Goal: Entertainment & Leisure: Browse casually

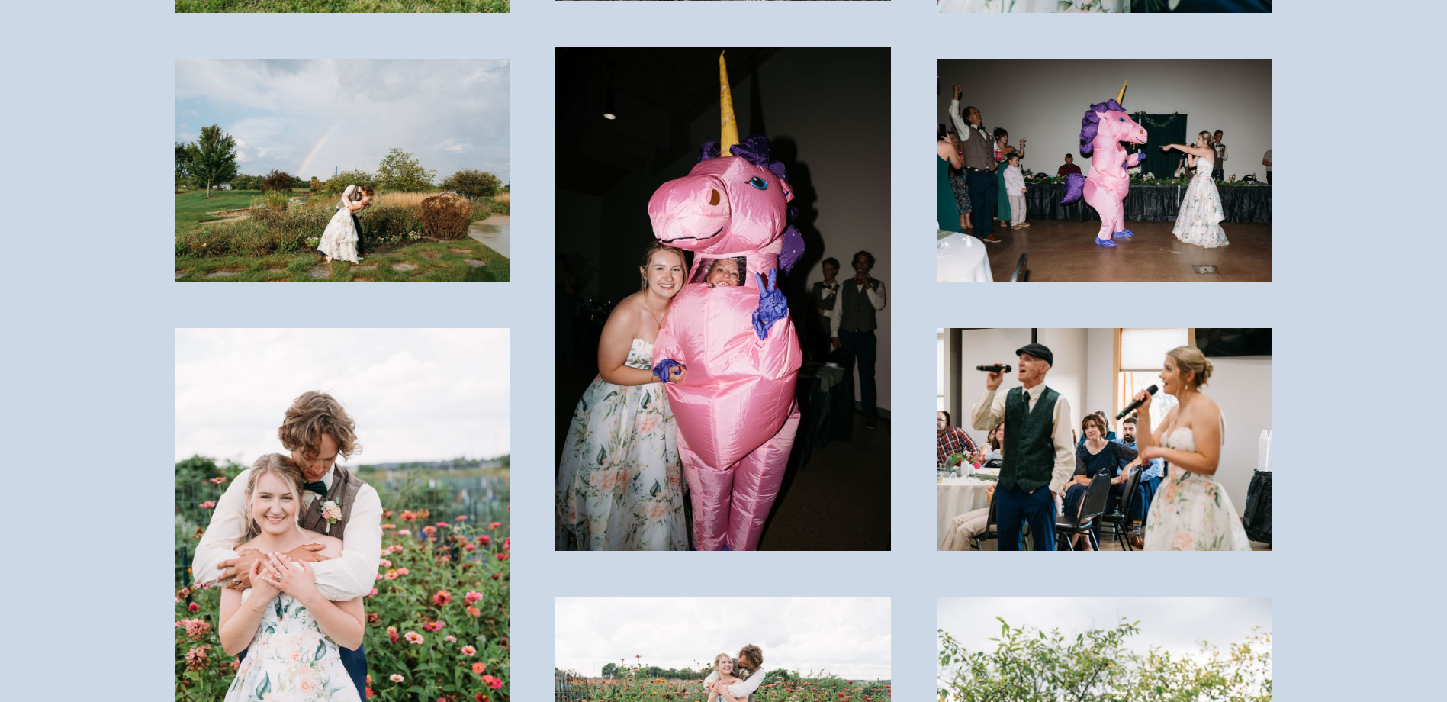
scroll to position [2670, 0]
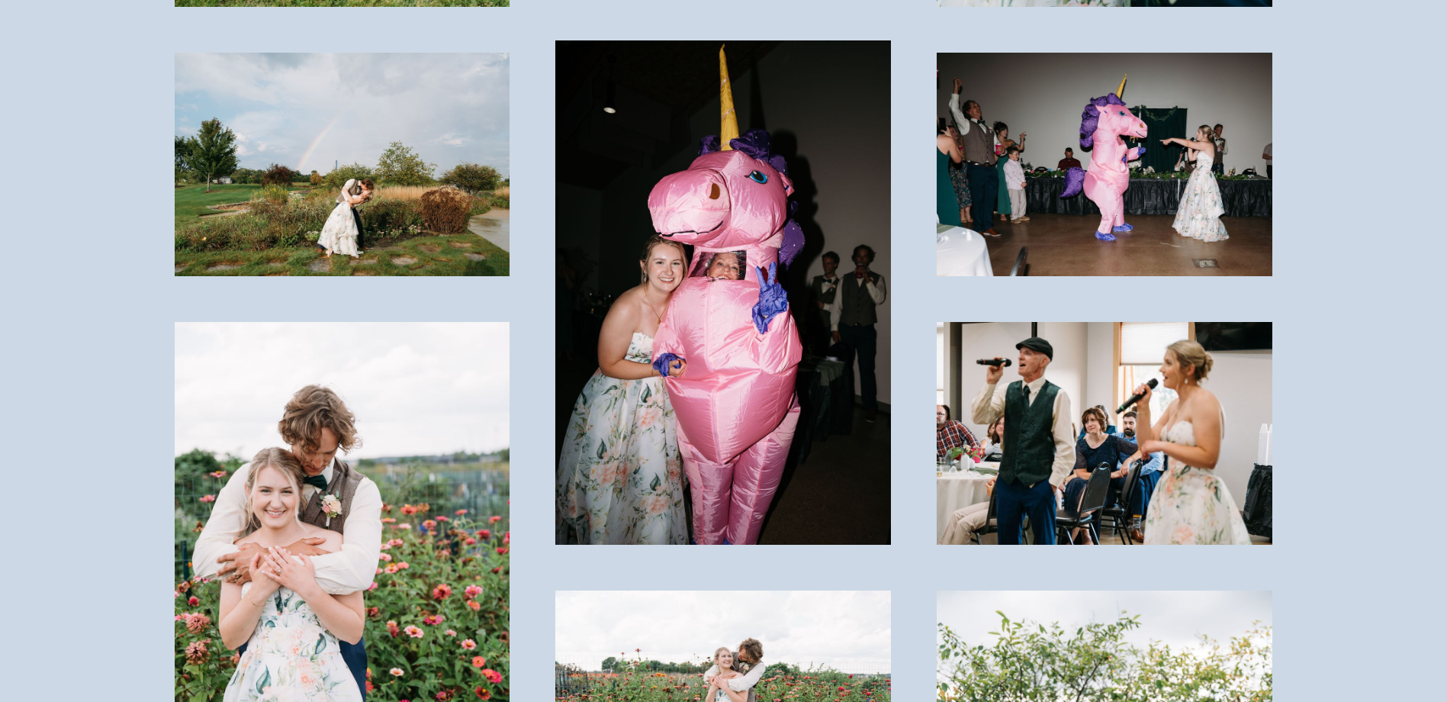
click at [1143, 144] on img at bounding box center [1105, 164] width 336 height 223
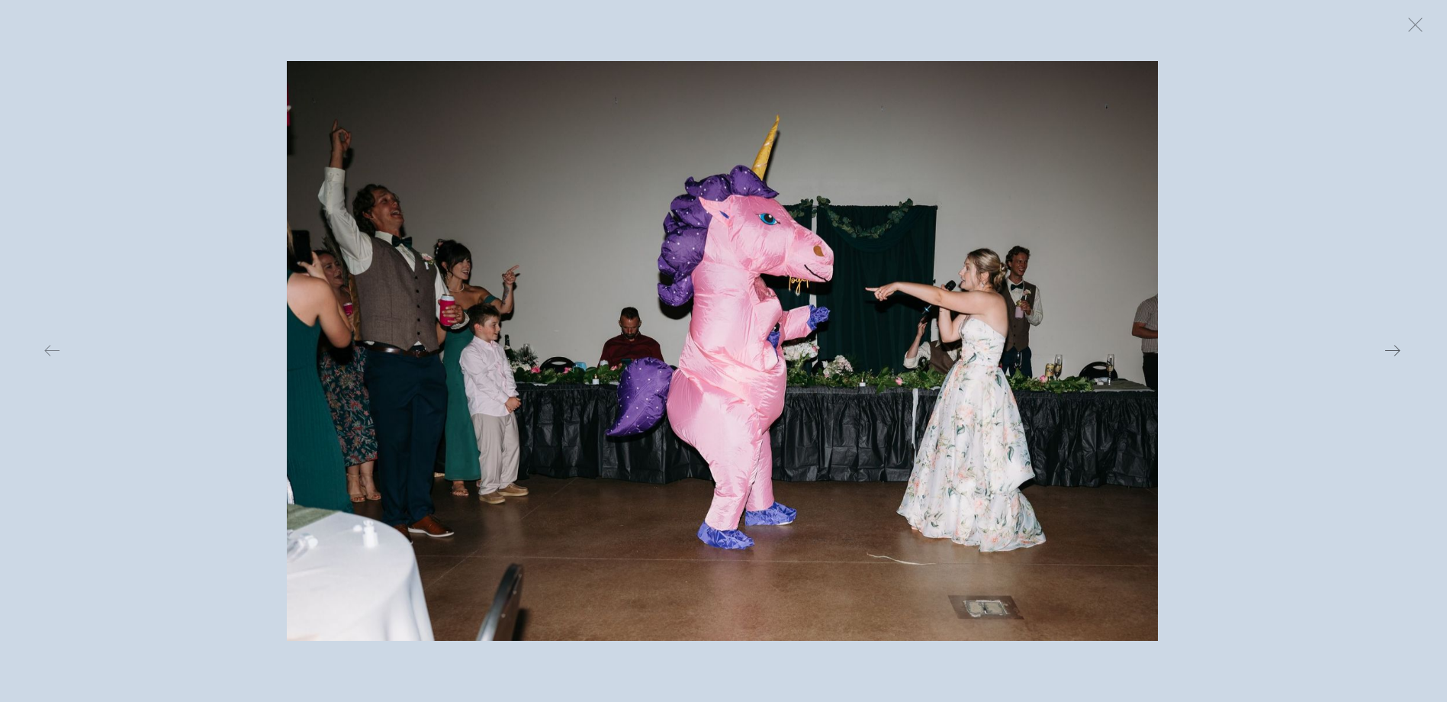
click at [1310, 112] on button at bounding box center [1168, 351] width 471 height 580
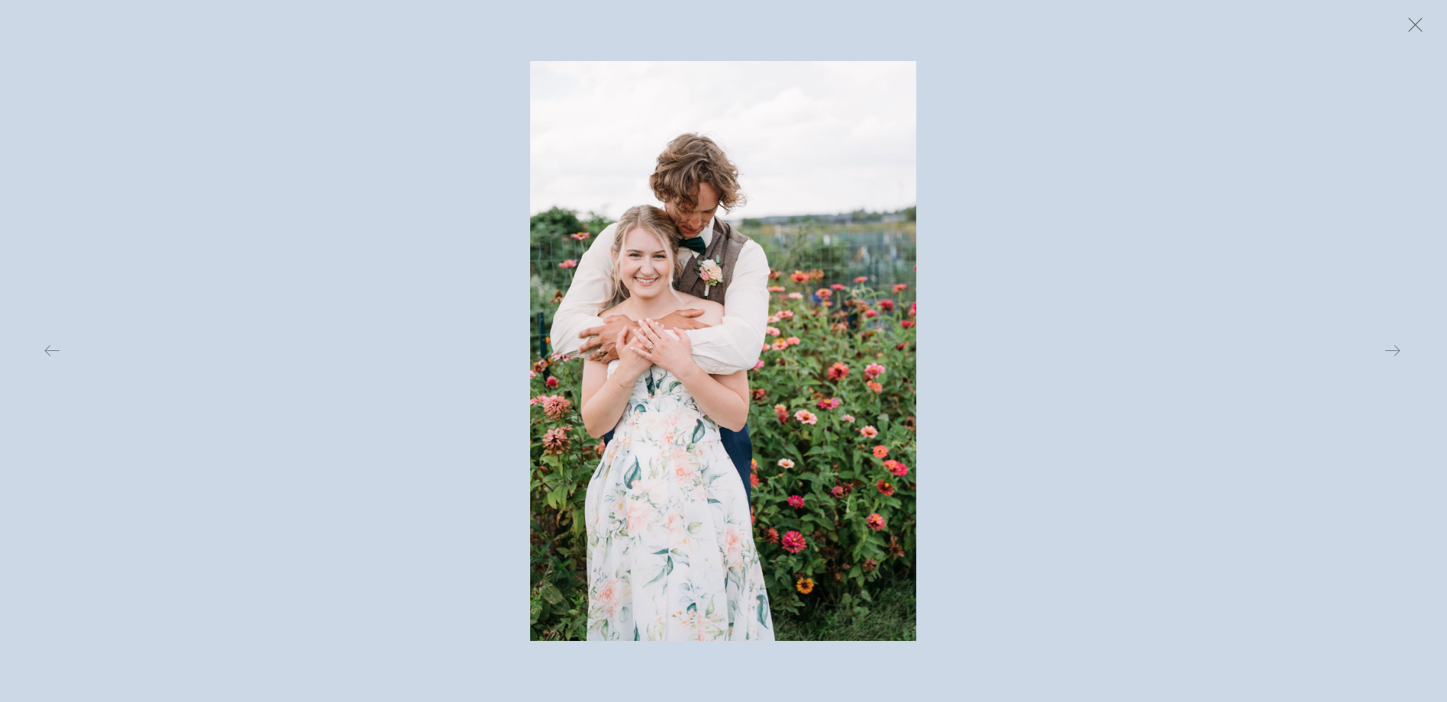
click at [1413, 27] on button at bounding box center [1415, 25] width 34 height 34
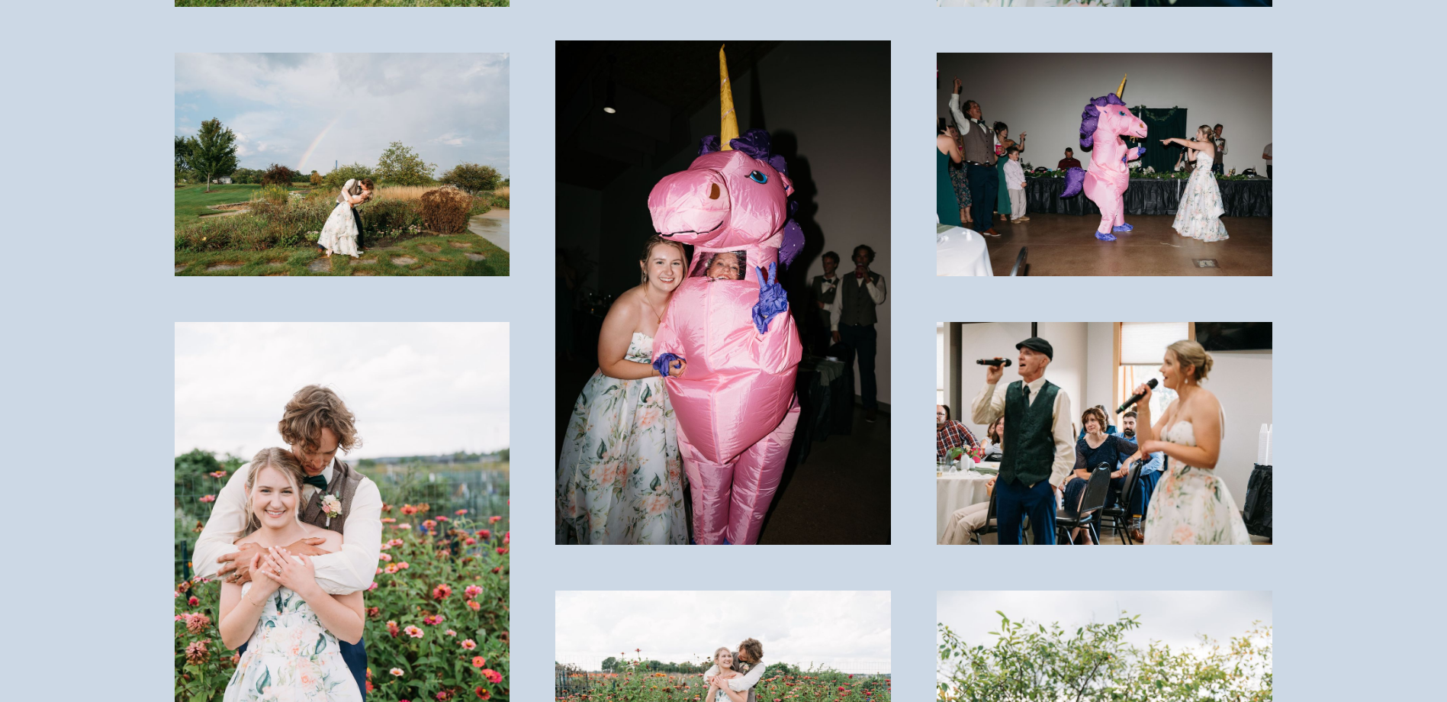
click at [1097, 399] on img at bounding box center [1105, 433] width 336 height 223
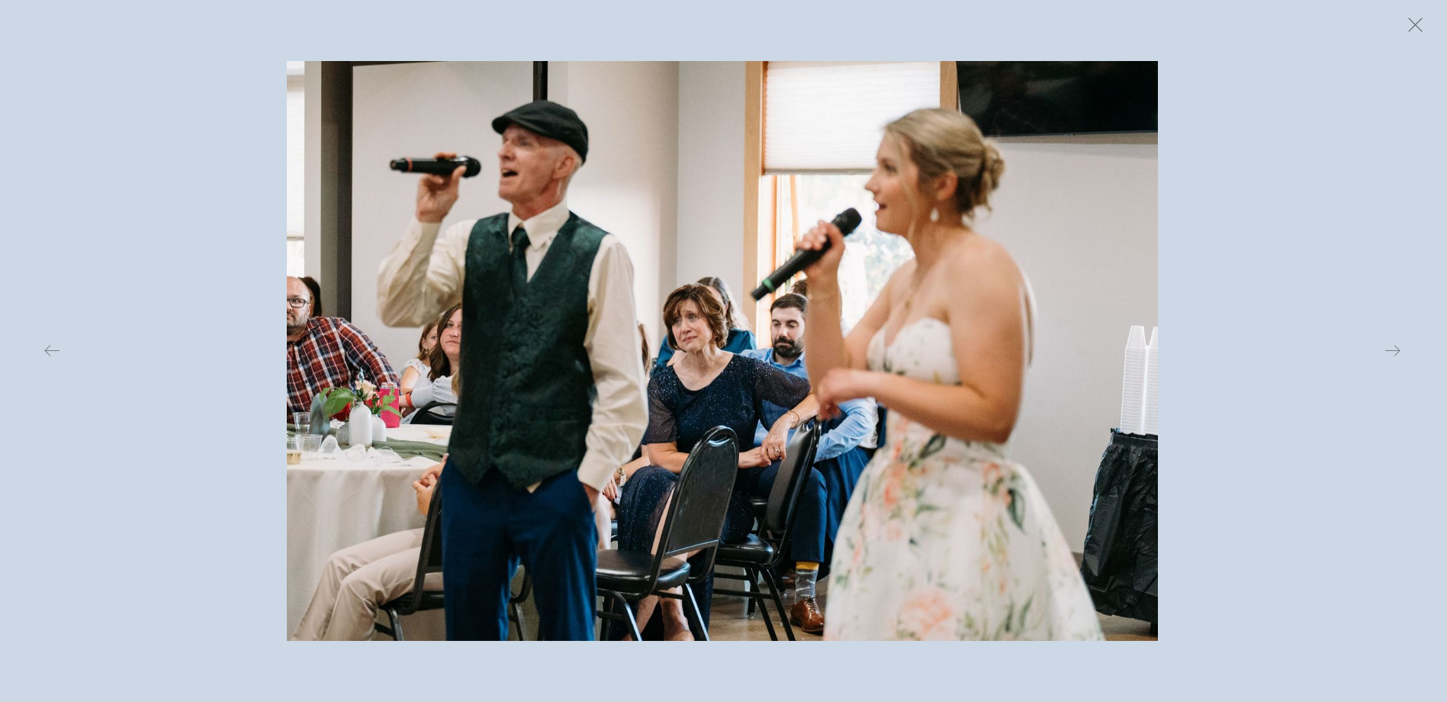
click at [1420, 29] on button at bounding box center [1415, 25] width 34 height 34
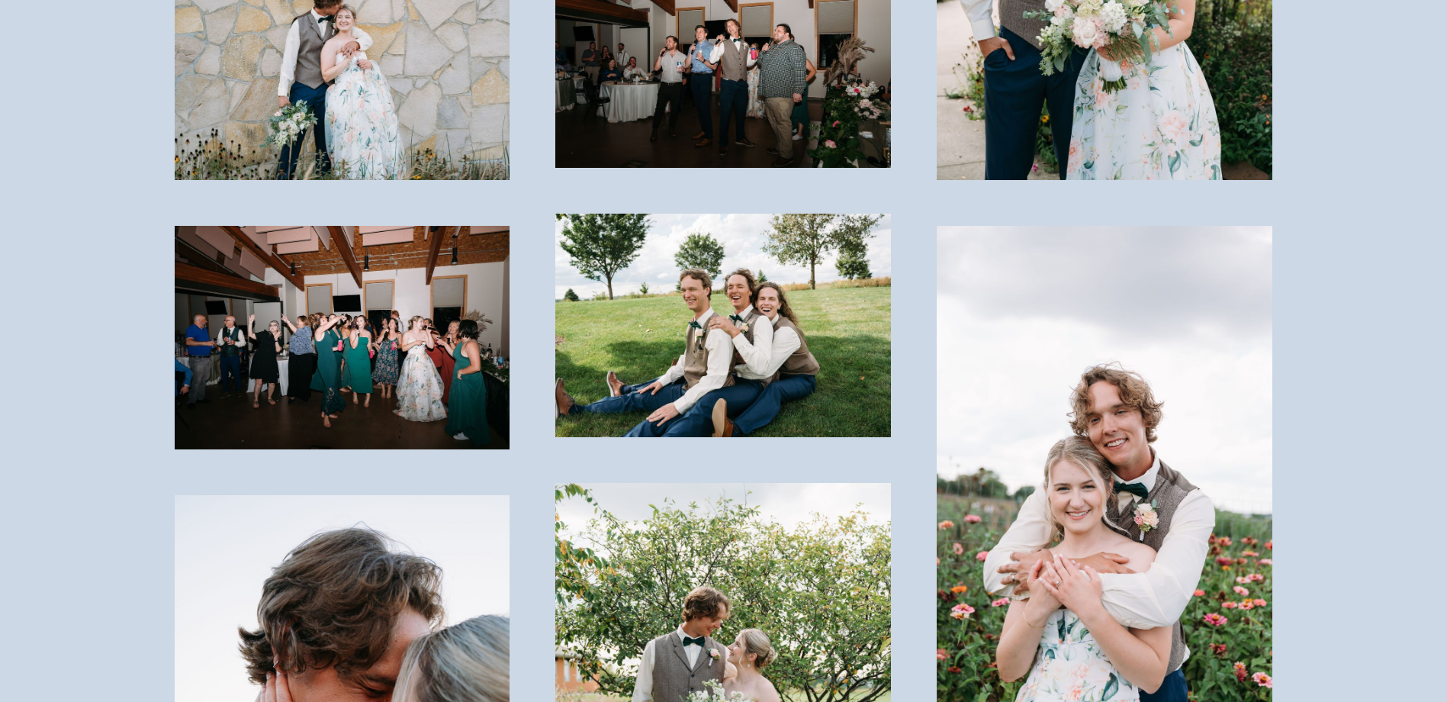
scroll to position [3585, 0]
click at [700, 301] on img at bounding box center [723, 324] width 336 height 223
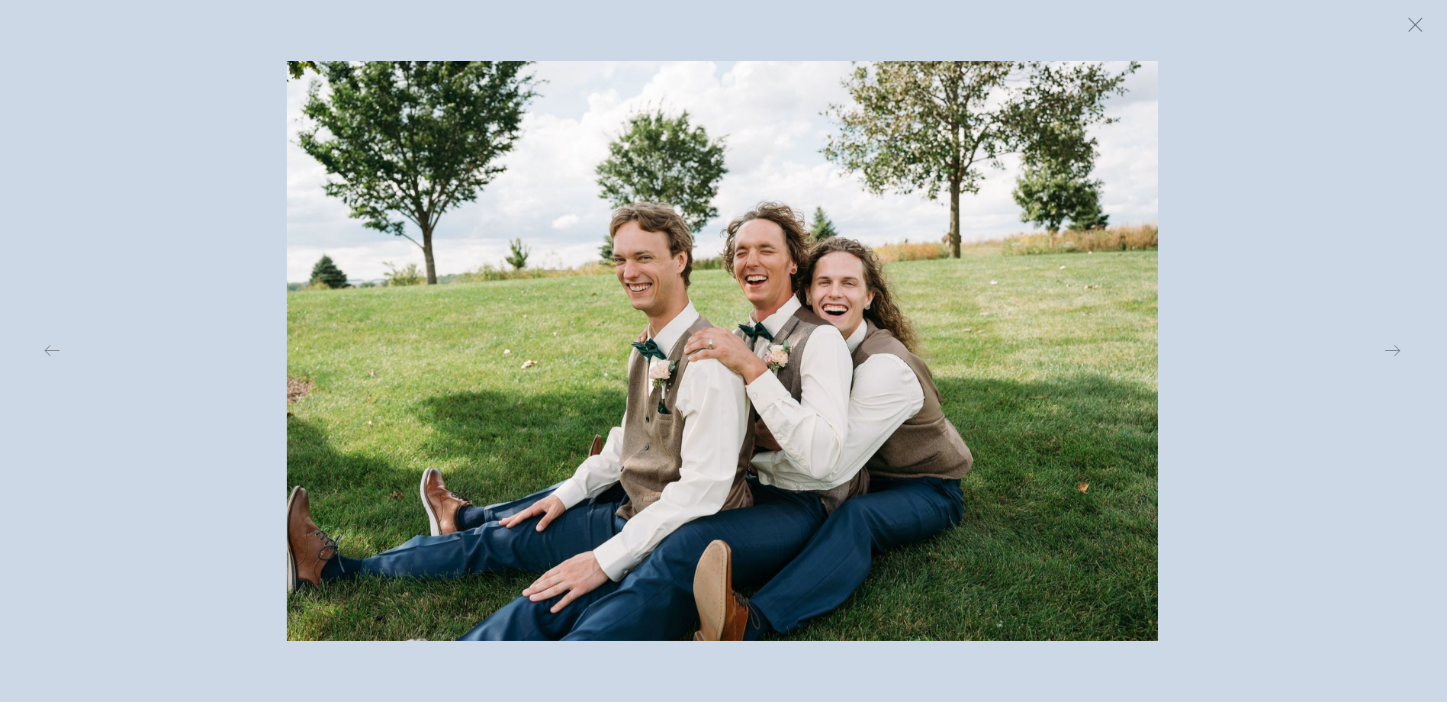
click at [1421, 19] on button at bounding box center [1415, 25] width 34 height 34
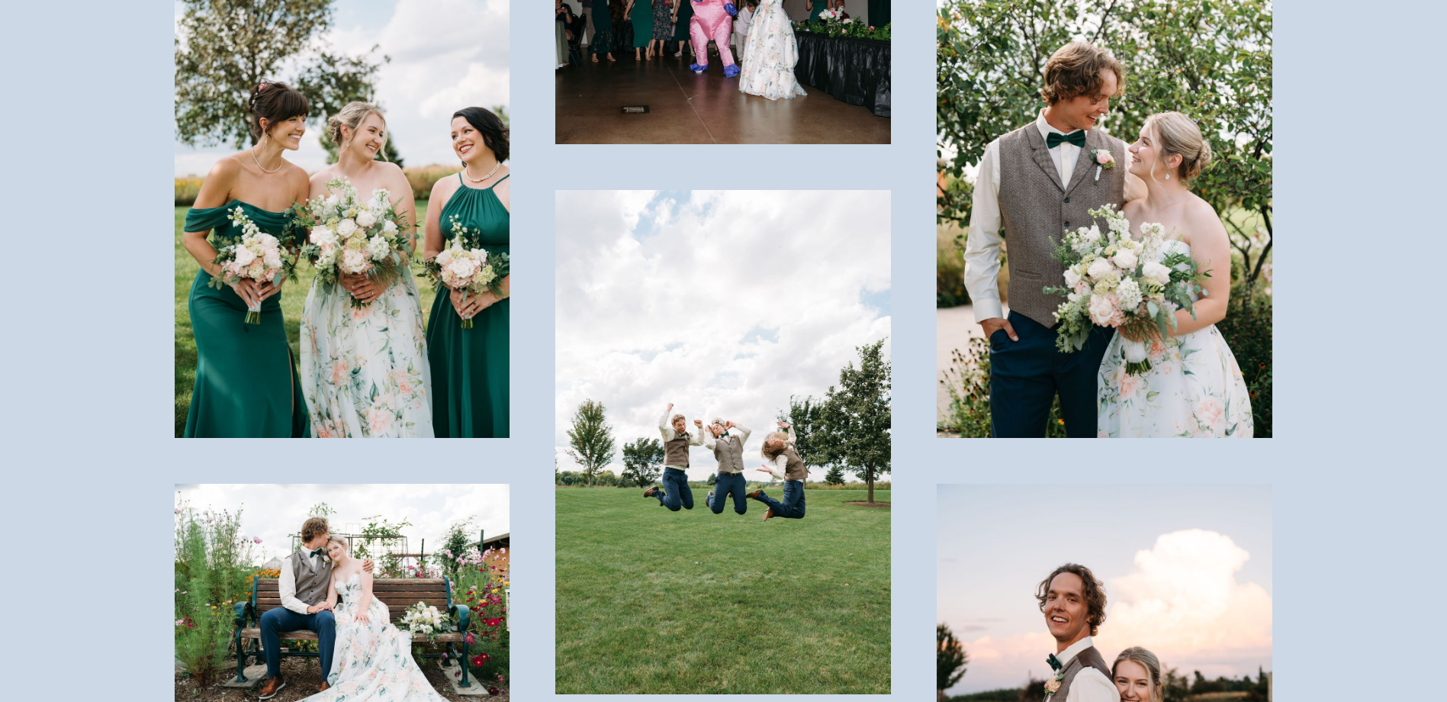
scroll to position [5263, 0]
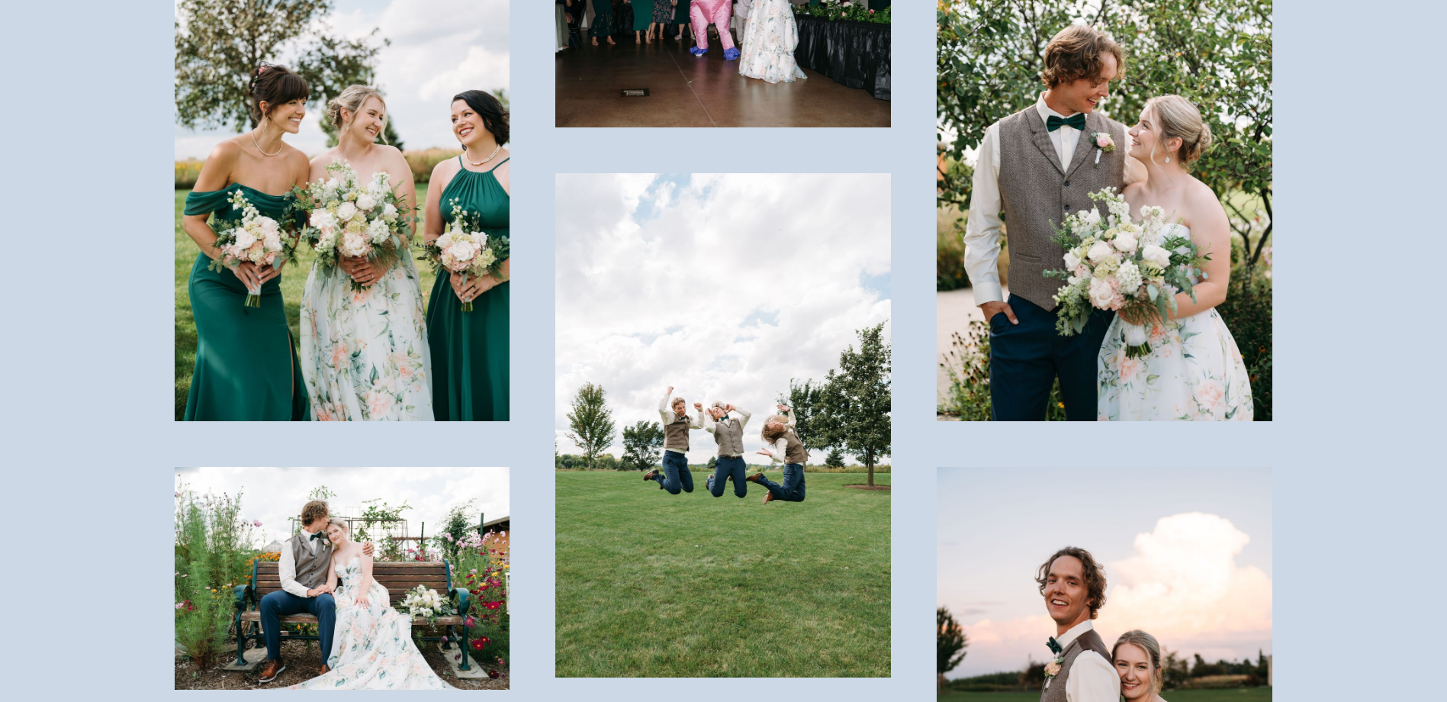
click at [746, 482] on img at bounding box center [723, 425] width 336 height 504
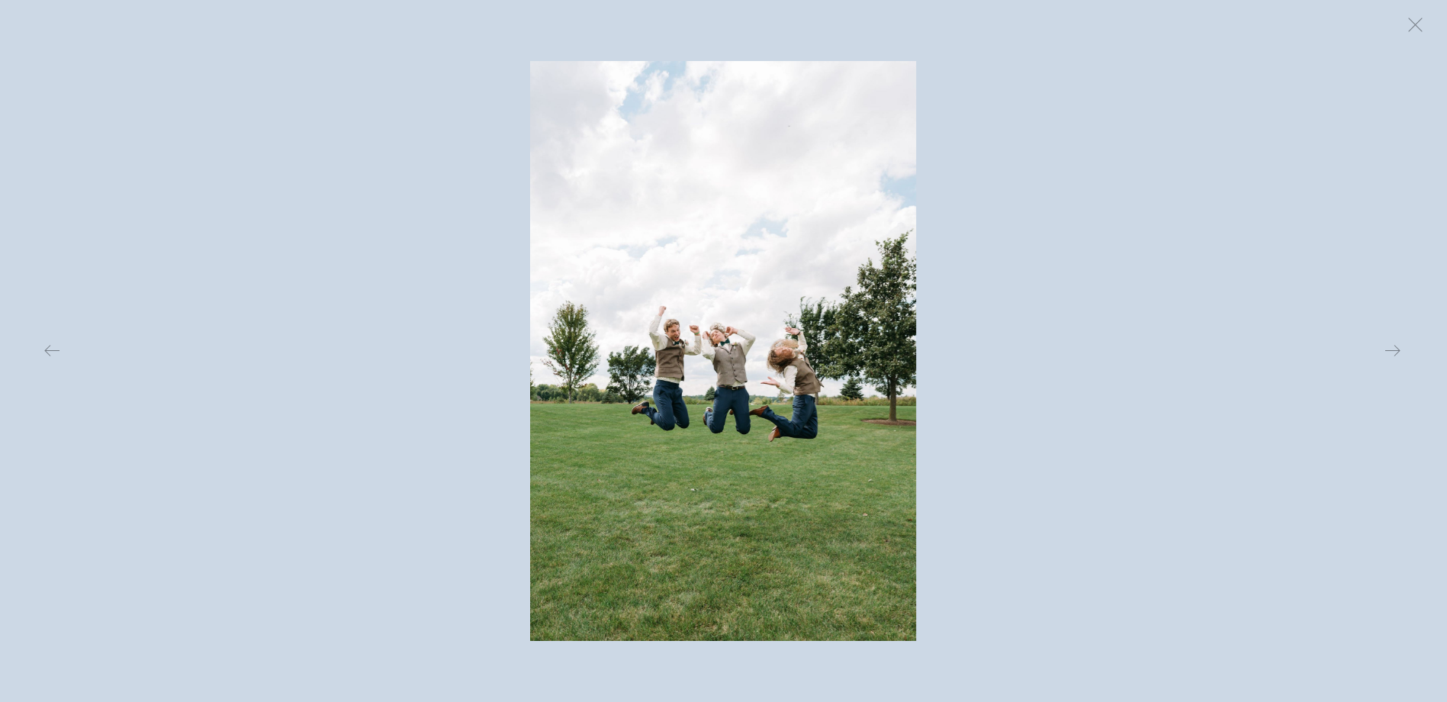
click at [783, 390] on img at bounding box center [723, 351] width 386 height 580
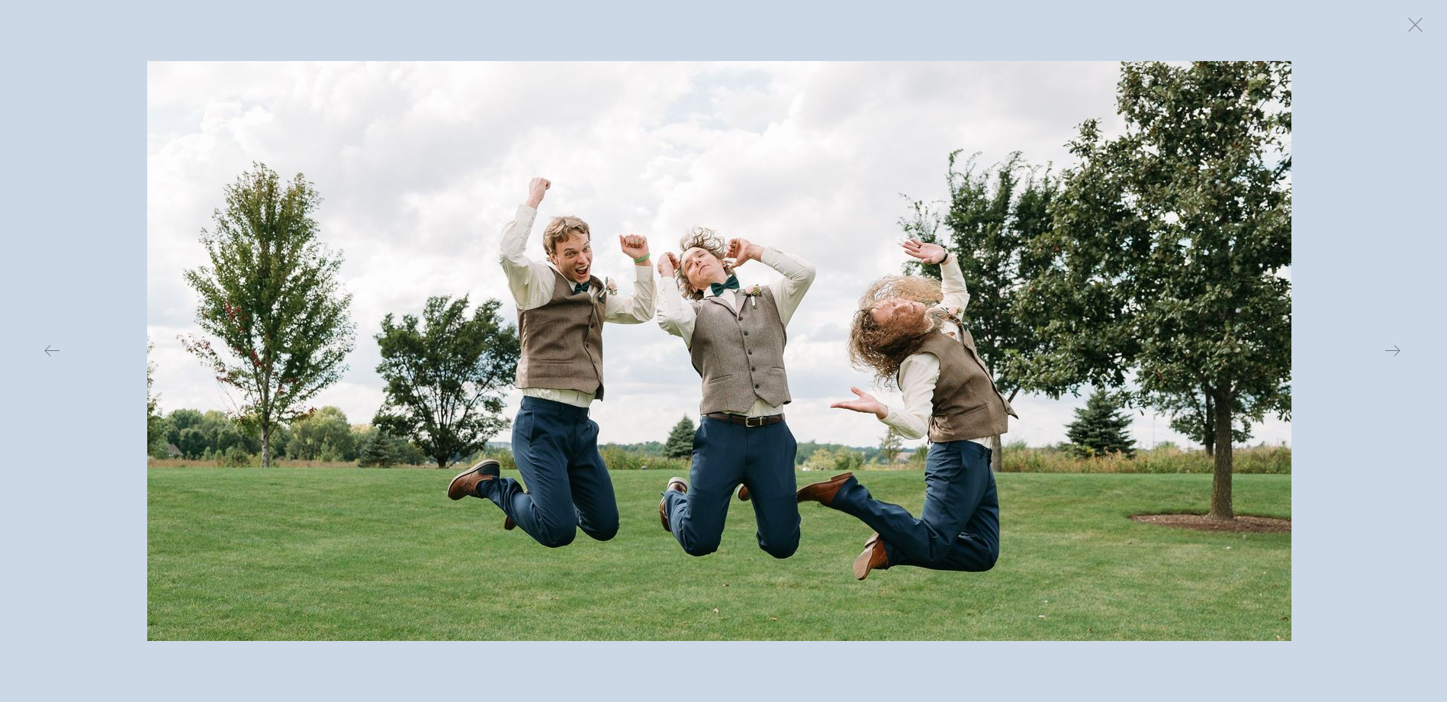
click at [766, 506] on img at bounding box center [719, 311] width 1144 height 1719
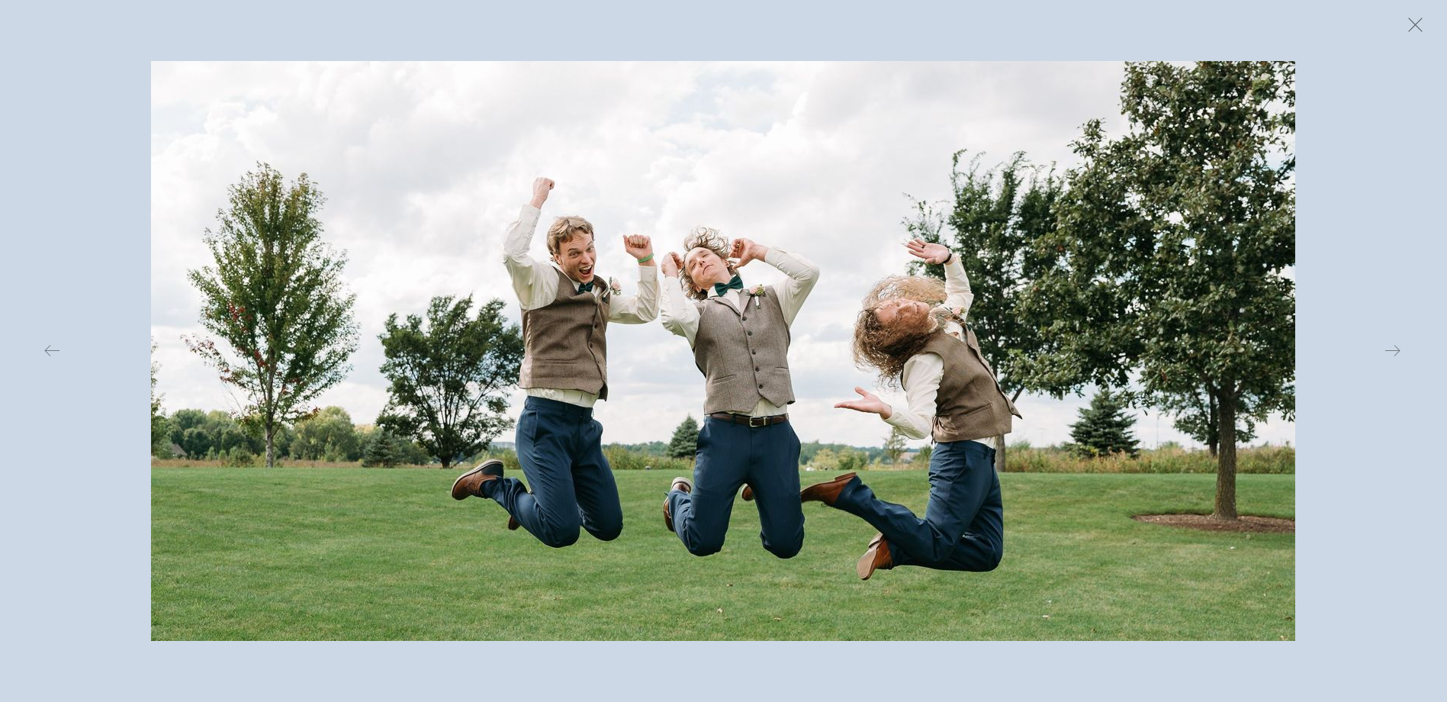
click at [1411, 31] on button at bounding box center [1415, 25] width 34 height 34
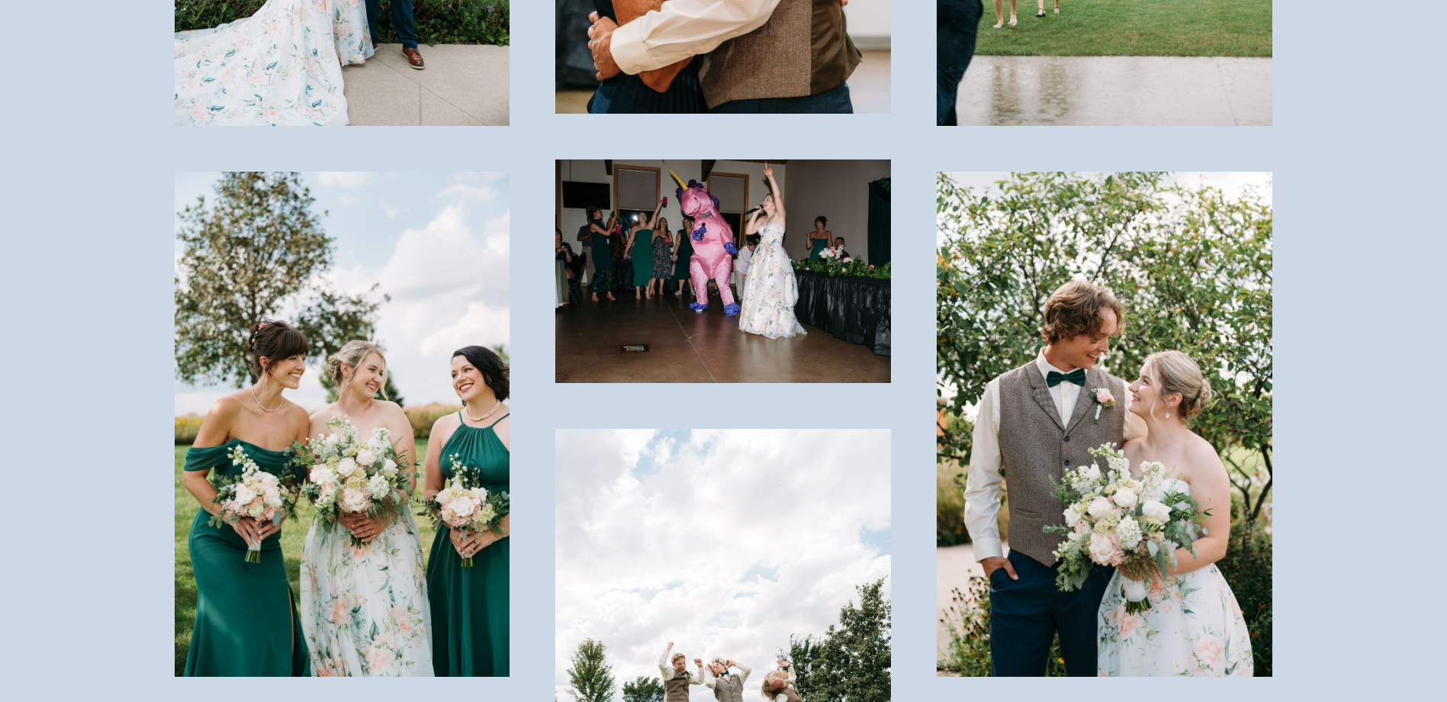
scroll to position [4729, 0]
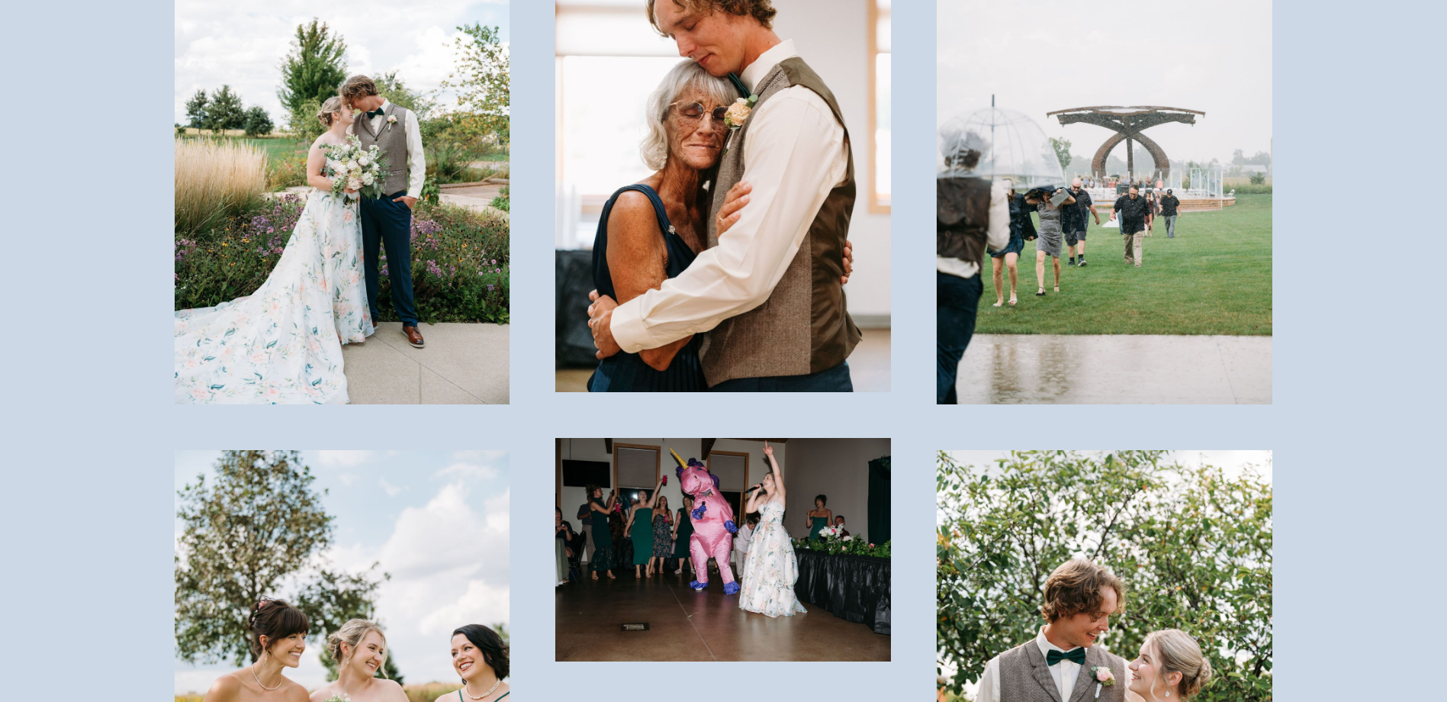
click at [1181, 196] on img at bounding box center [1105, 152] width 336 height 504
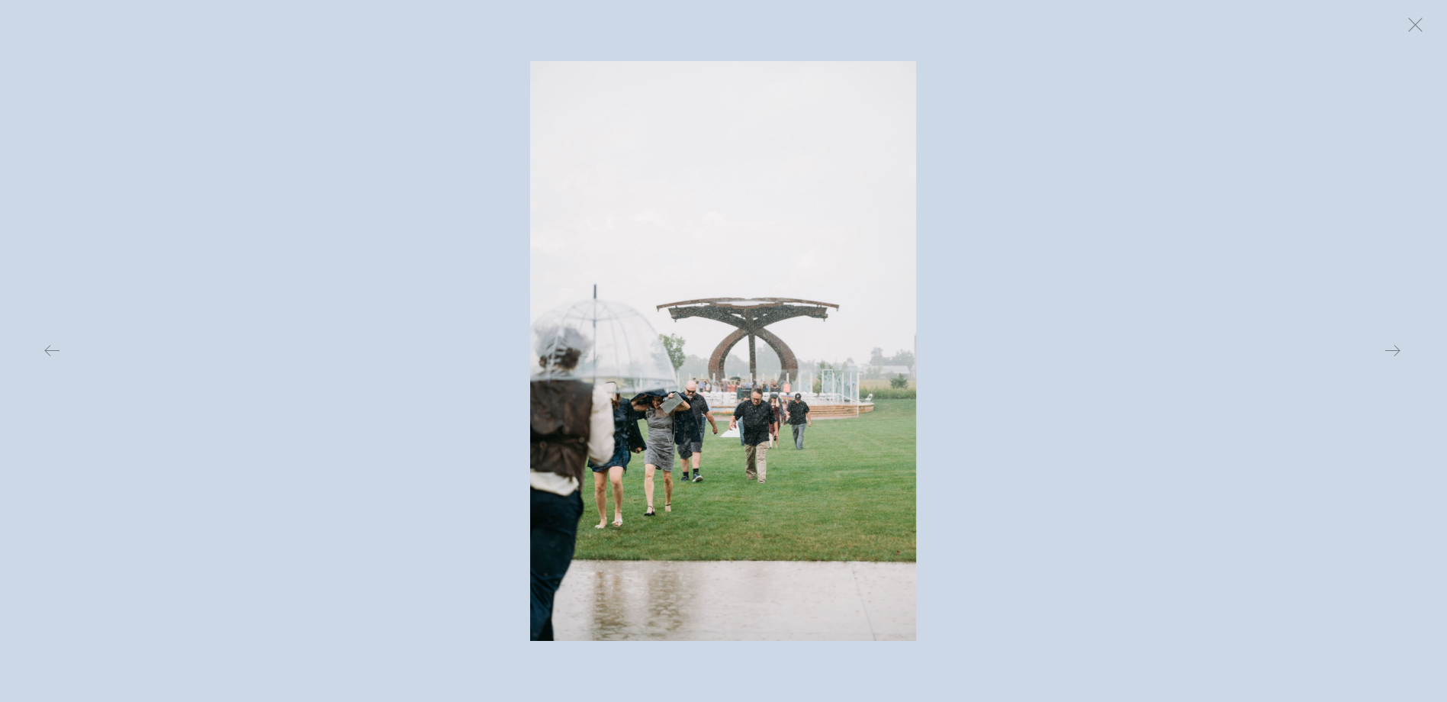
click at [751, 370] on img at bounding box center [723, 351] width 386 height 580
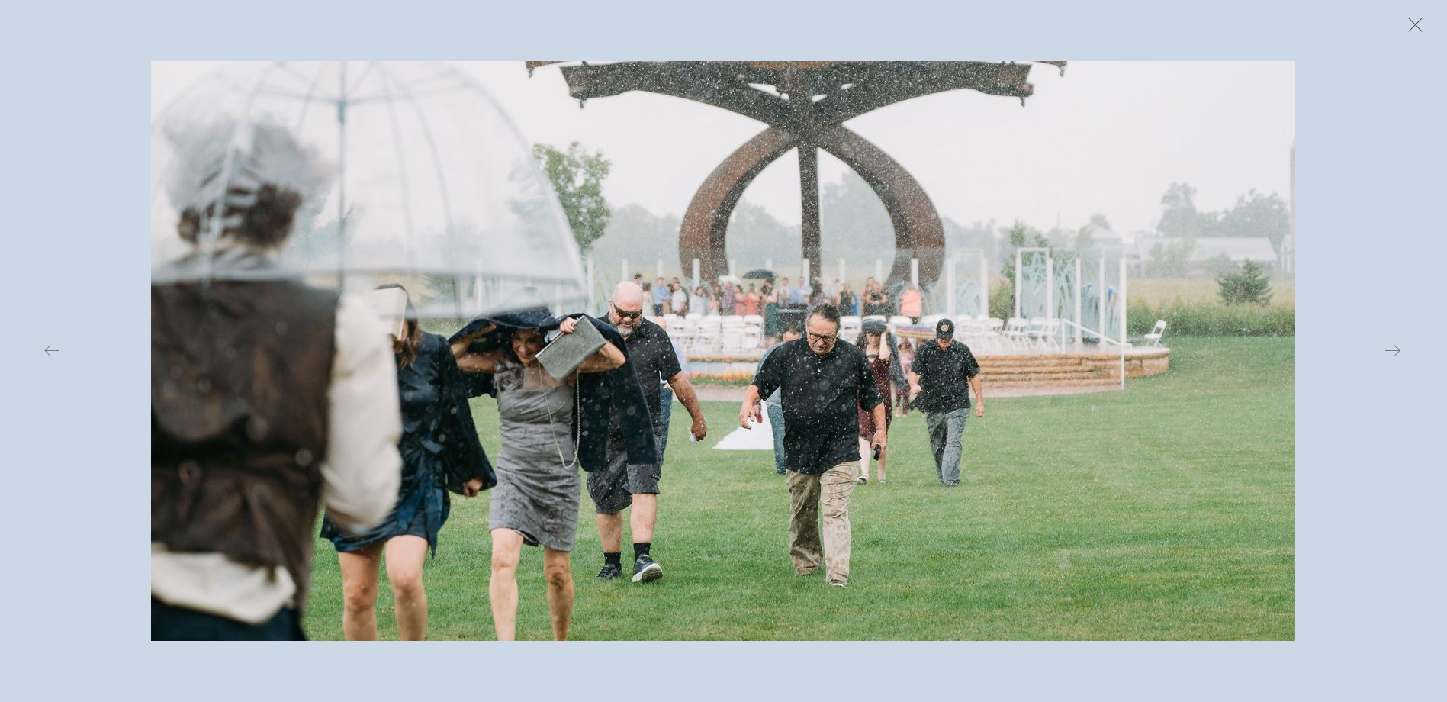
click at [1413, 21] on button at bounding box center [1415, 25] width 34 height 34
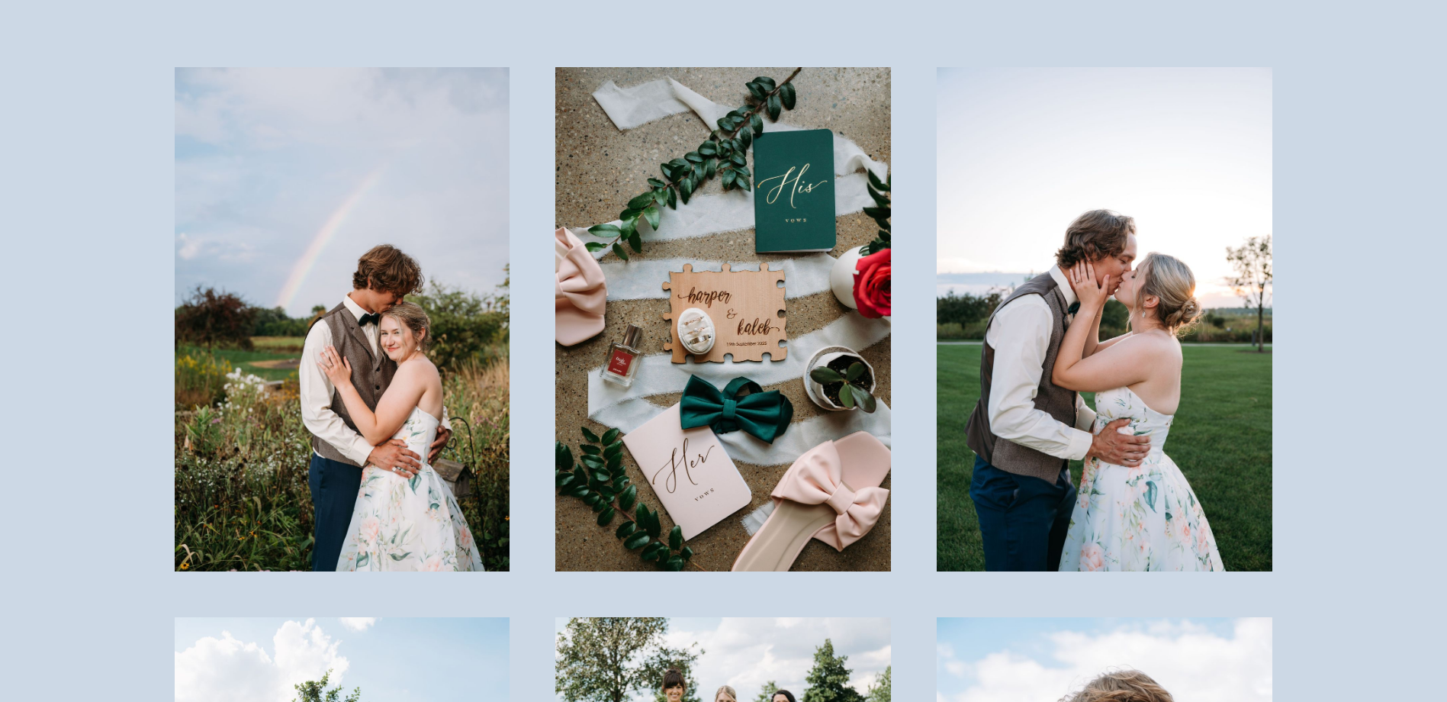
scroll to position [1449, 0]
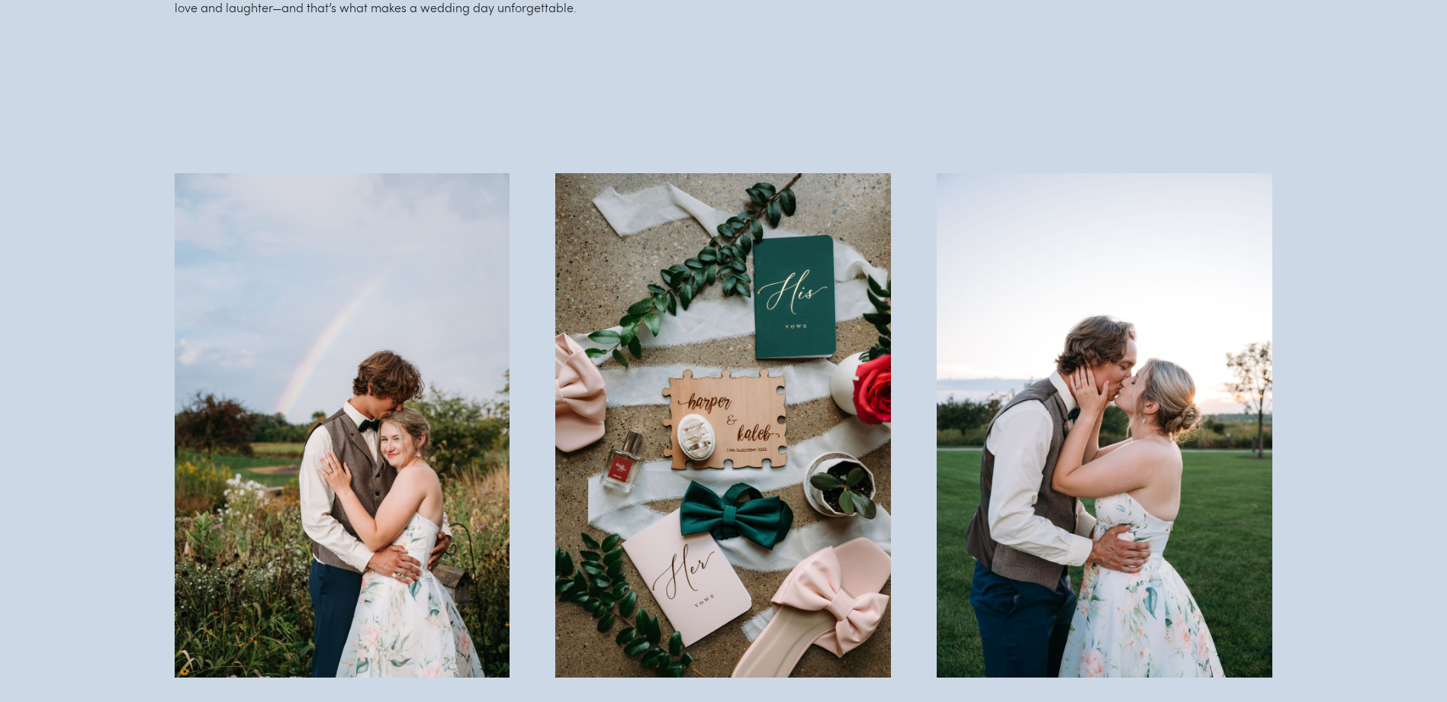
click at [339, 355] on img at bounding box center [343, 425] width 336 height 504
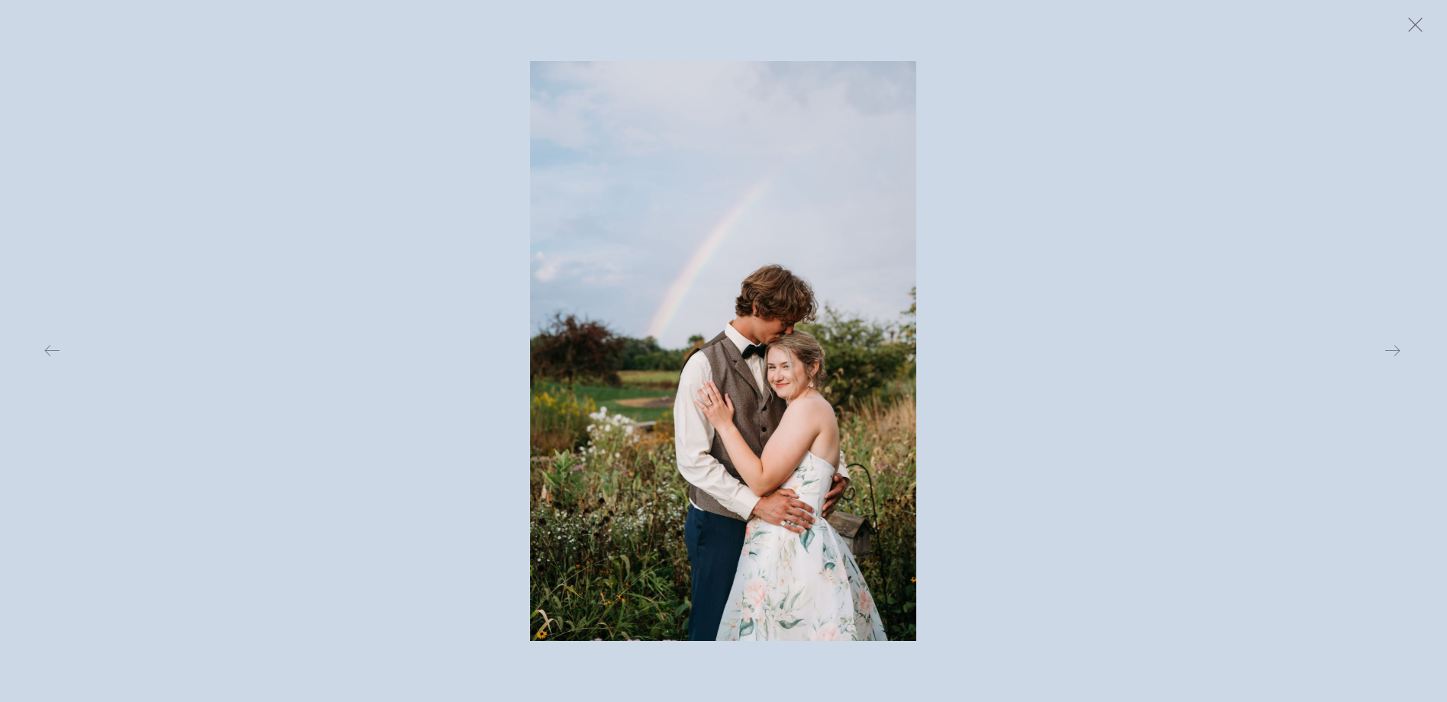
click at [1411, 20] on button at bounding box center [1415, 25] width 34 height 34
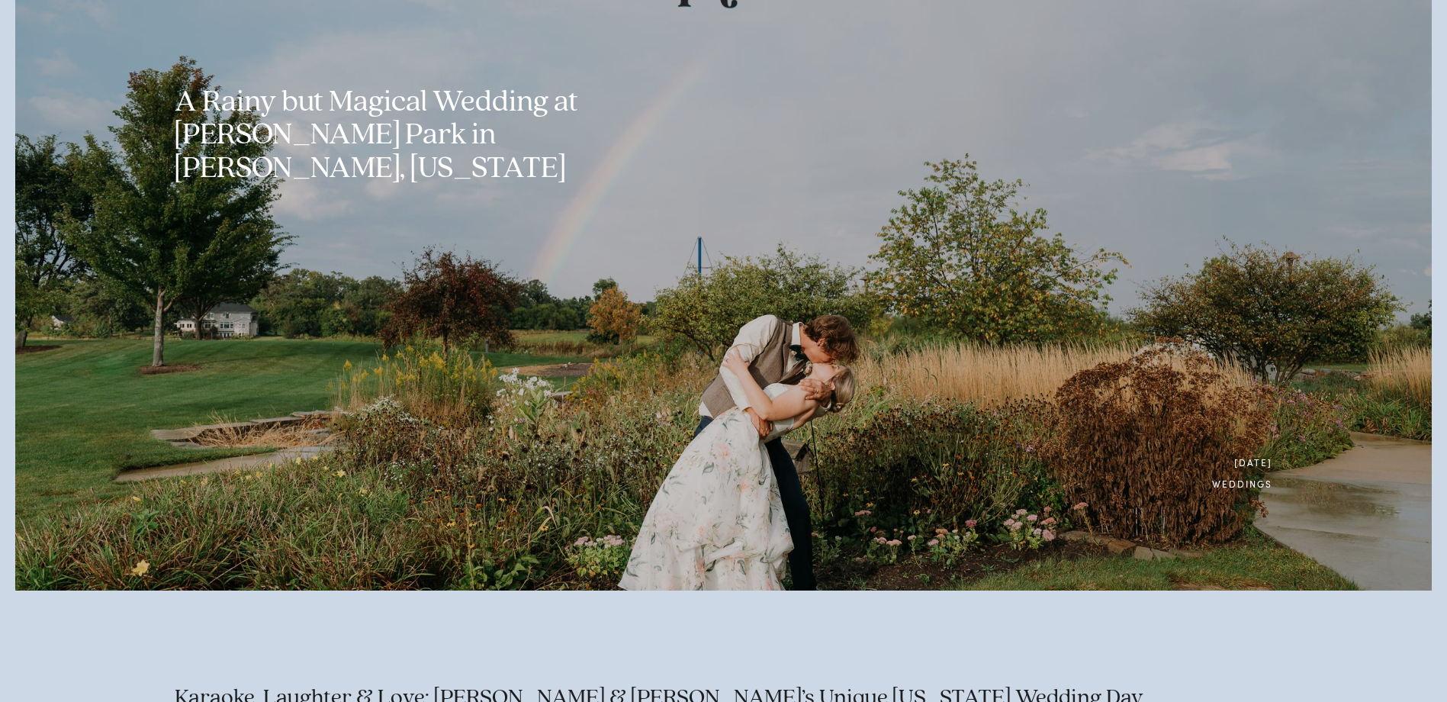
scroll to position [0, 0]
